Goal: Information Seeking & Learning: Learn about a topic

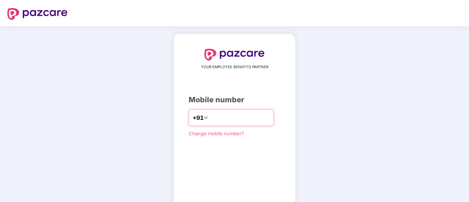
click at [210, 116] on input "number" at bounding box center [240, 118] width 60 height 12
type input "**********"
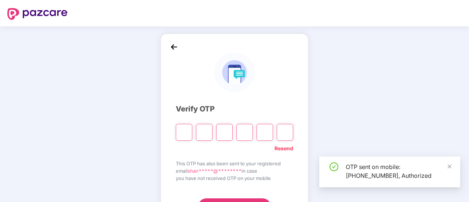
scroll to position [37, 0]
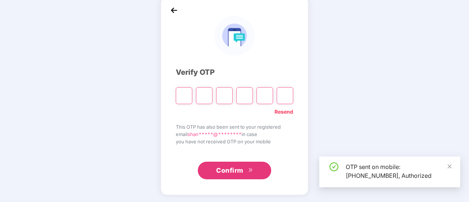
click at [176, 90] on input "Please enter verification code. Digit 1" at bounding box center [184, 95] width 17 height 17
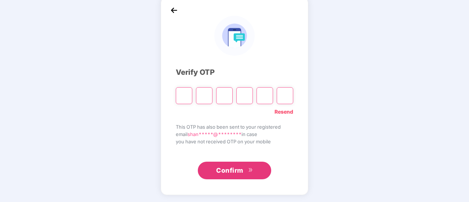
click at [140, 93] on div "Verify OTP Resend This OTP has also been sent to your registered email shan****…" at bounding box center [234, 96] width 469 height 213
type input "*"
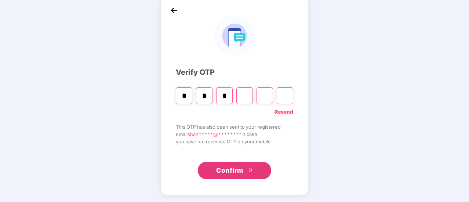
type input "*"
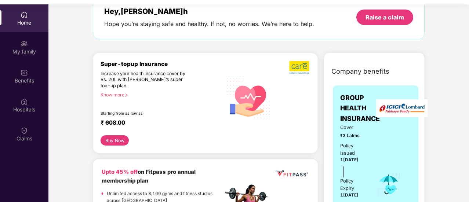
scroll to position [44, 0]
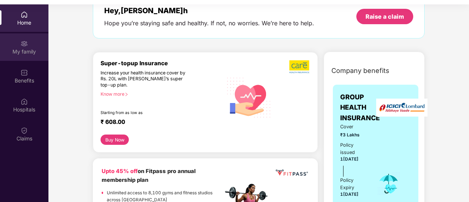
click at [29, 50] on div "My family" at bounding box center [24, 51] width 48 height 7
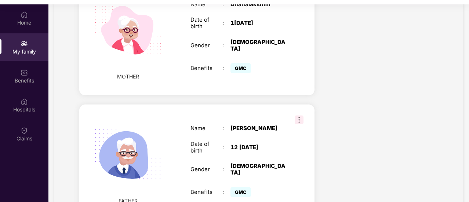
scroll to position [461, 0]
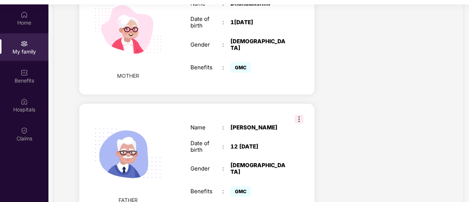
click at [300, 115] on img at bounding box center [299, 119] width 9 height 9
click at [9, 85] on div "Benefits" at bounding box center [24, 76] width 48 height 28
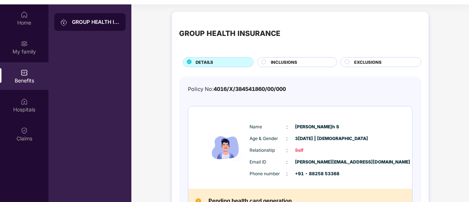
scroll to position [0, 0]
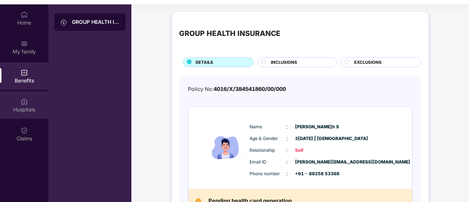
click at [35, 101] on div "Hospitals" at bounding box center [24, 105] width 48 height 28
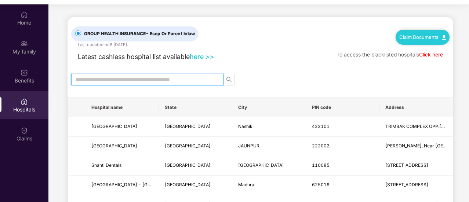
click at [113, 80] on input "text" at bounding box center [145, 80] width 138 height 8
click at [6, 73] on div "Benefits" at bounding box center [24, 76] width 48 height 28
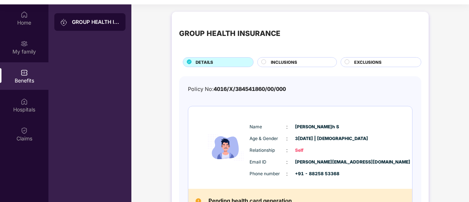
click at [306, 59] on div "INCLUSIONS" at bounding box center [300, 63] width 66 height 8
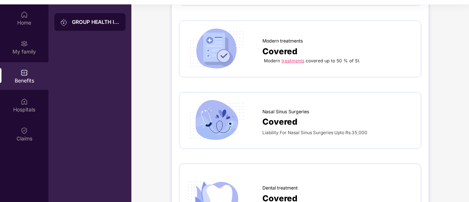
scroll to position [1170, 0]
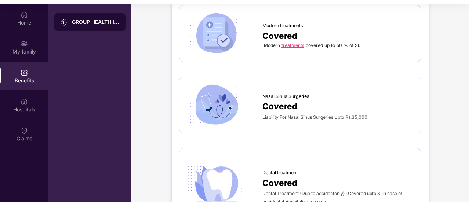
click at [290, 93] on span "Nasal Sinus Surgeries" at bounding box center [285, 96] width 47 height 7
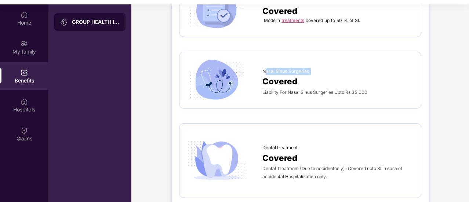
scroll to position [1196, 0]
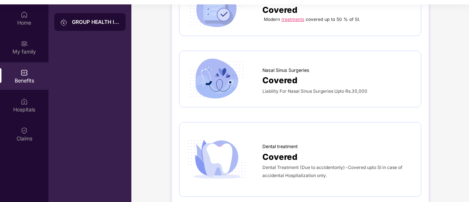
click at [288, 77] on span "Covered" at bounding box center [279, 80] width 35 height 13
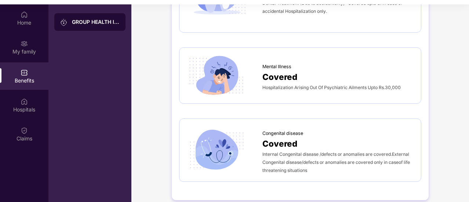
scroll to position [1360, 0]
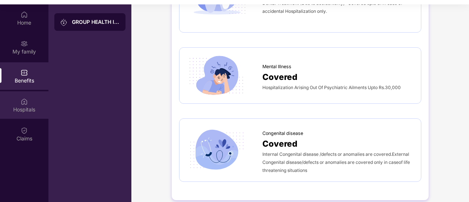
click at [13, 116] on div "Hospitals" at bounding box center [24, 105] width 48 height 28
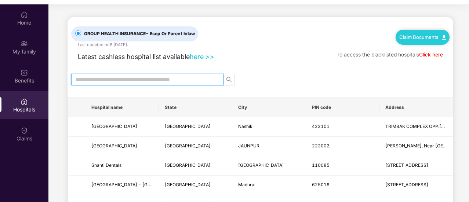
click at [146, 77] on input "text" at bounding box center [145, 80] width 138 height 8
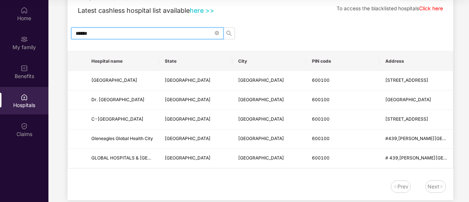
scroll to position [42, 0]
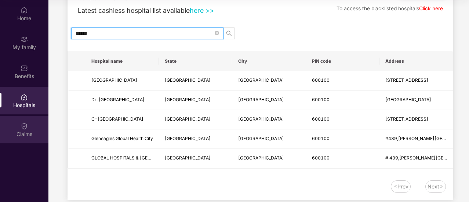
type input "******"
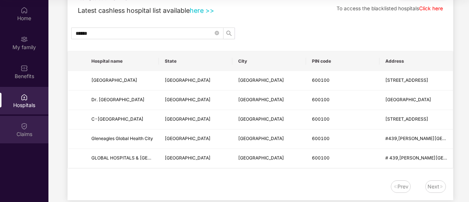
click at [25, 128] on img at bounding box center [24, 126] width 7 height 7
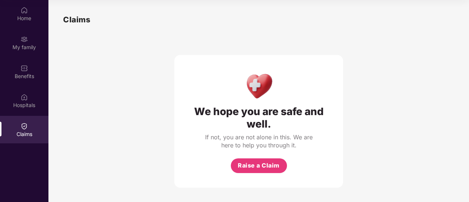
scroll to position [0, 0]
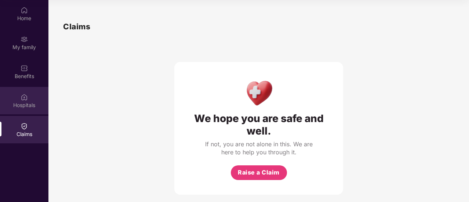
click at [22, 110] on div "Hospitals" at bounding box center [24, 101] width 48 height 28
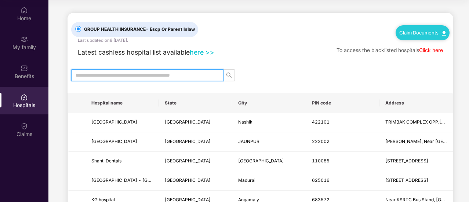
click at [103, 74] on input "text" at bounding box center [145, 75] width 138 height 8
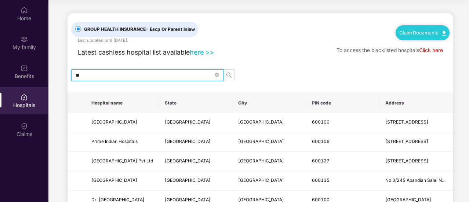
type input "*"
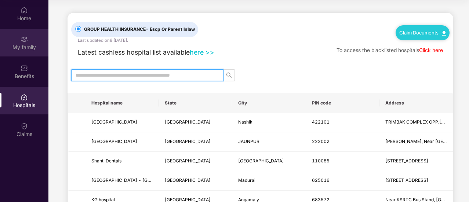
click at [20, 50] on div "My family" at bounding box center [24, 47] width 48 height 7
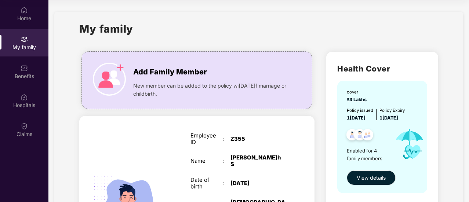
drag, startPoint x: 193, startPoint y: 32, endPoint x: 159, endPoint y: 28, distance: 34.7
click at [159, 28] on div "My family" at bounding box center [258, 33] width 358 height 25
click at [17, 73] on div "Benefits" at bounding box center [24, 76] width 48 height 7
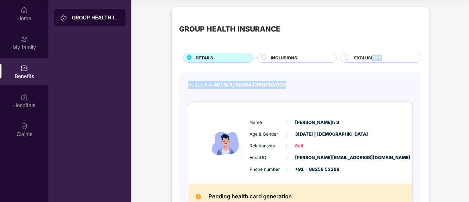
click at [371, 60] on span "EXCLUSIONS" at bounding box center [368, 58] width 28 height 7
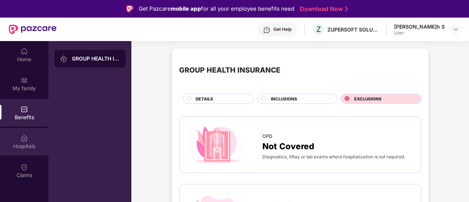
click at [13, 140] on div "Hospitals" at bounding box center [24, 142] width 48 height 28
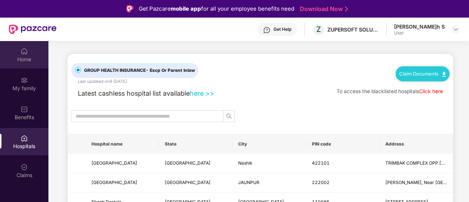
click at [30, 65] on div "Home" at bounding box center [24, 55] width 48 height 28
